Goal: Task Accomplishment & Management: Manage account settings

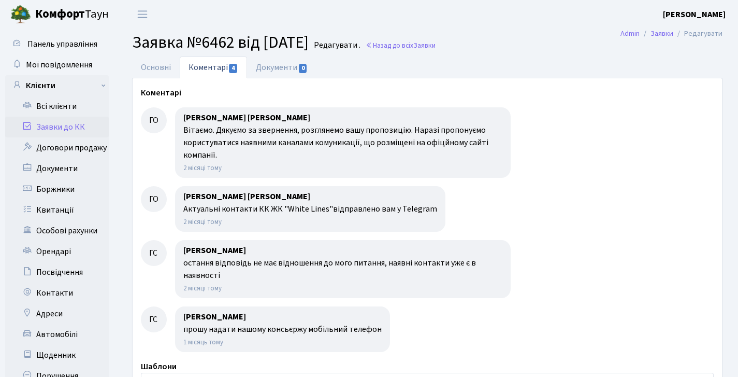
click at [64, 135] on link "Заявки до КК" at bounding box center [57, 127] width 104 height 21
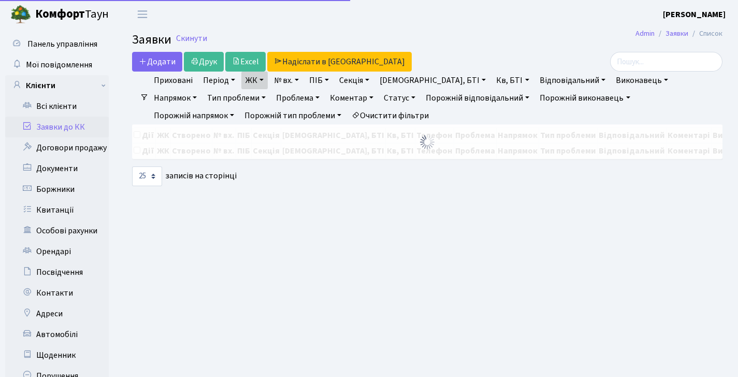
select select "25"
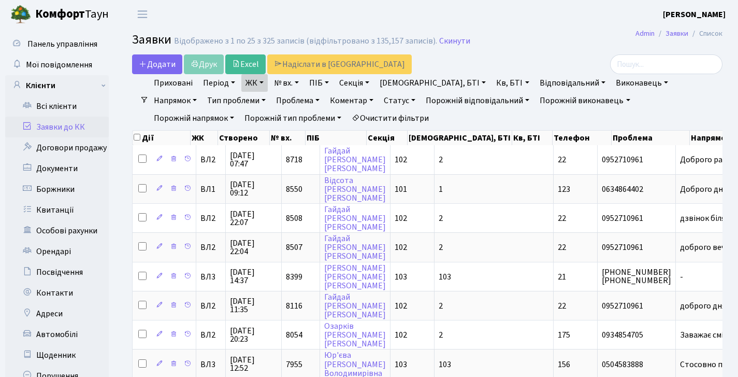
click at [260, 83] on link "ЖК" at bounding box center [254, 83] width 26 height 18
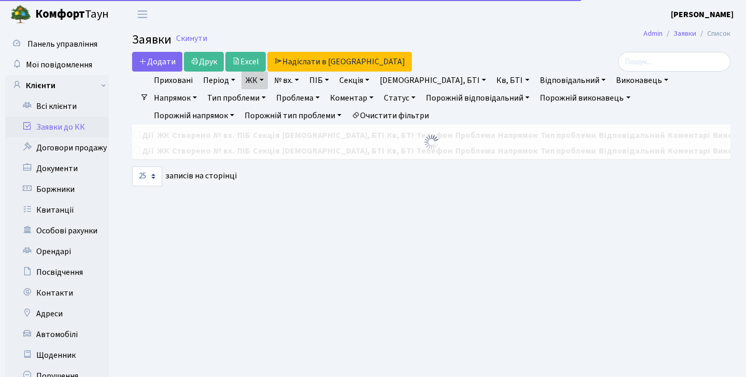
select select "25"
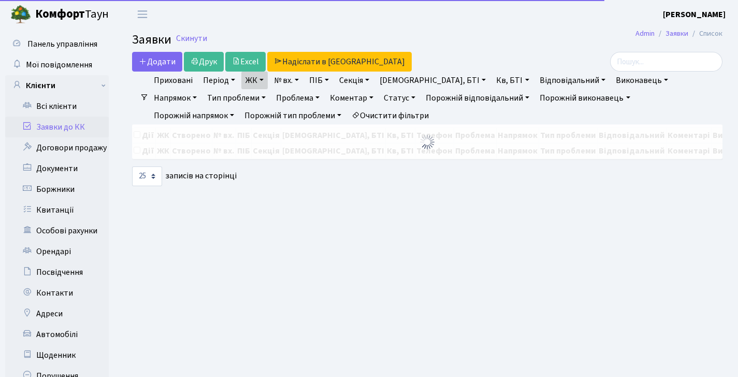
select select "25"
